Goal: Task Accomplishment & Management: Use online tool/utility

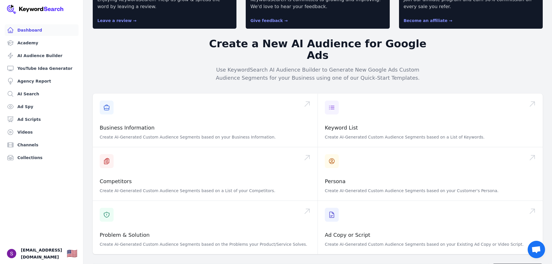
scroll to position [87, 0]
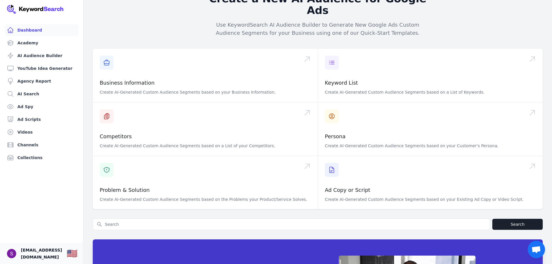
click at [31, 250] on span "[EMAIL_ADDRESS][DOMAIN_NAME]" at bounding box center [41, 254] width 41 height 14
click at [15, 250] on img "Open user button" at bounding box center [11, 253] width 9 height 9
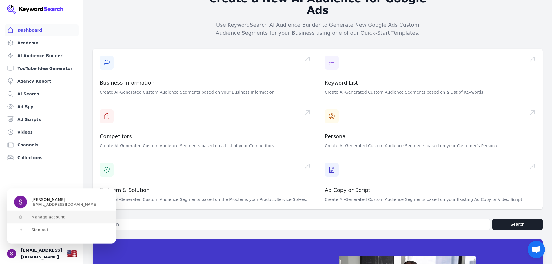
click at [44, 217] on span "Manage account" at bounding box center [48, 217] width 33 height 5
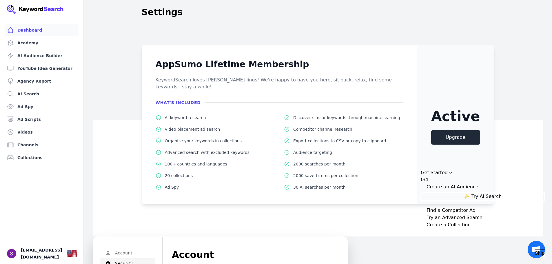
click at [37, 30] on link "Dashboard" at bounding box center [42, 30] width 74 height 12
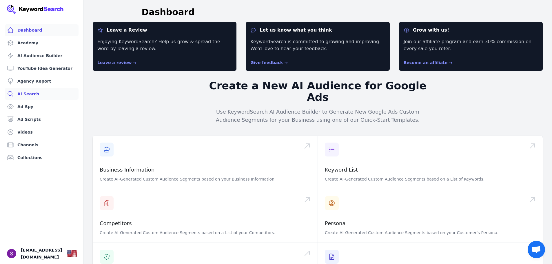
click at [28, 92] on link "AI Search" at bounding box center [42, 94] width 74 height 12
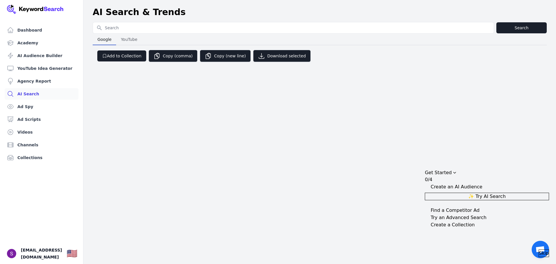
click at [166, 28] on input "Search for YouTube Keywords" at bounding box center [293, 27] width 401 height 11
type input "cheese"
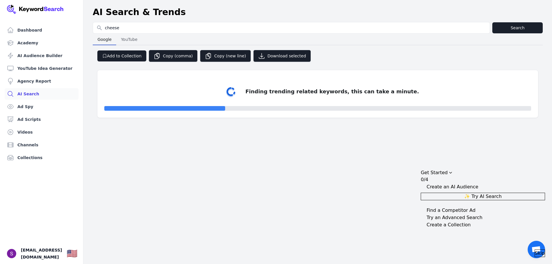
select select "50"
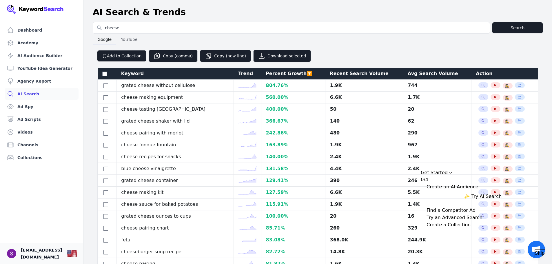
click at [50, 249] on span "[EMAIL_ADDRESS][DOMAIN_NAME]" at bounding box center [41, 254] width 41 height 14
click at [12, 251] on img "Open user button" at bounding box center [11, 253] width 9 height 9
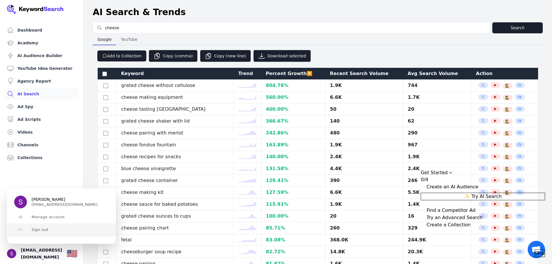
click at [34, 233] on button "Sign out" at bounding box center [61, 229] width 108 height 13
